Goal: Check status: Check status

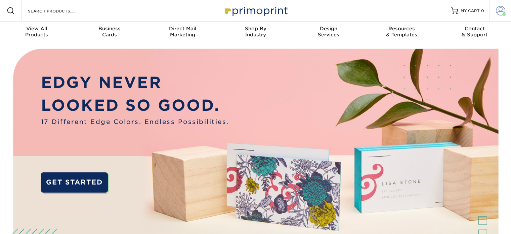
click at [499, 11] on span at bounding box center [500, 10] width 9 height 9
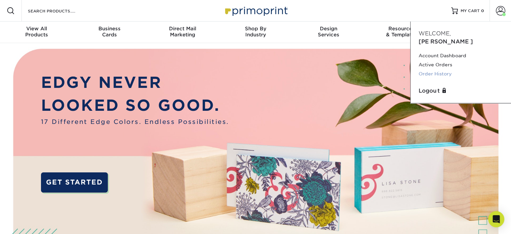
click at [442, 69] on link "Order History" at bounding box center [461, 73] width 84 height 9
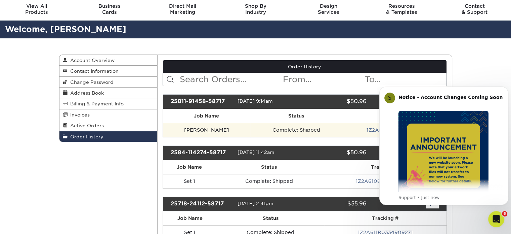
scroll to position [34, 0]
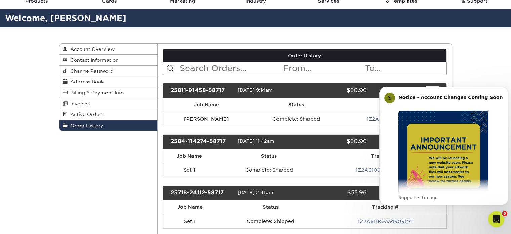
click at [250, 104] on th "Status" at bounding box center [296, 105] width 92 height 14
click at [323, 104] on th "Status" at bounding box center [296, 105] width 92 height 14
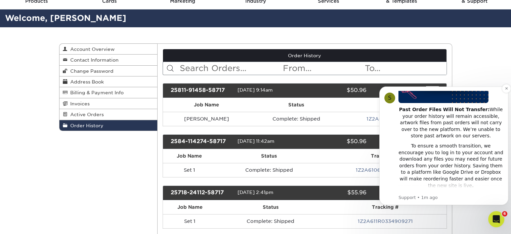
scroll to position [101, 0]
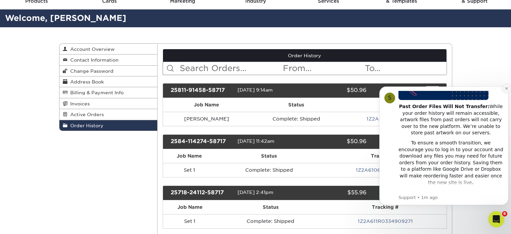
click at [506, 87] on icon "Dismiss notification" at bounding box center [507, 88] width 4 height 4
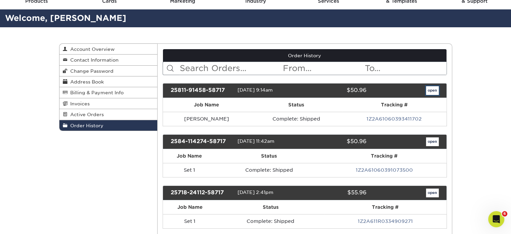
click at [431, 88] on link "open" at bounding box center [432, 90] width 13 height 9
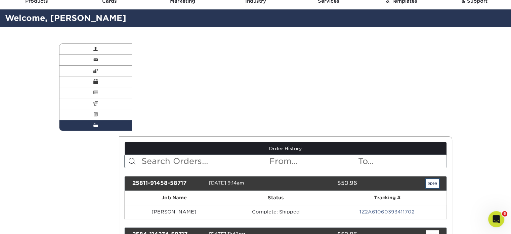
scroll to position [0, 0]
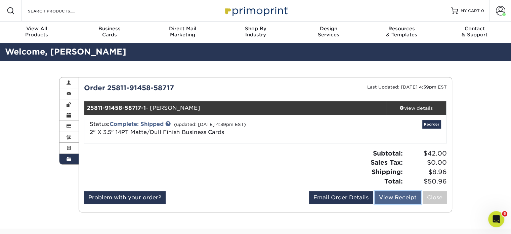
click at [404, 198] on link "View Receipt" at bounding box center [398, 197] width 46 height 13
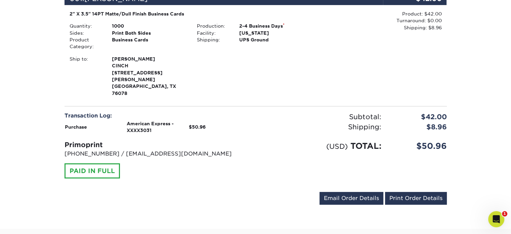
scroll to position [134, 0]
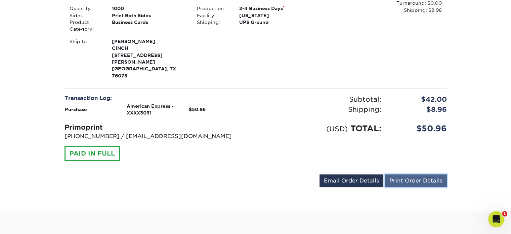
click at [418, 174] on link "Print Order Details" at bounding box center [416, 180] width 62 height 13
